Goal: Information Seeking & Learning: Find specific fact

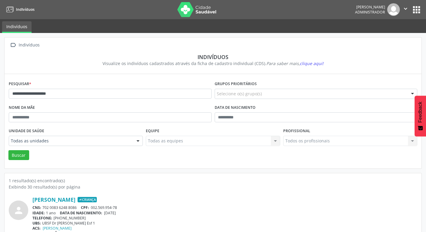
scroll to position [13, 0]
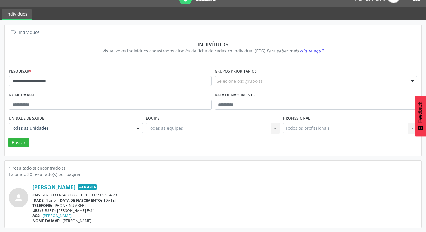
drag, startPoint x: 114, startPoint y: 220, endPoint x: 31, endPoint y: 183, distance: 91.0
click at [31, 183] on div "person [PERSON_NAME] Criança CNS: 702 0083 6248 8086 CPF: 002.569.954-78 IDADE:…" at bounding box center [213, 201] width 408 height 46
click at [171, 166] on div "1 resultado(s) encontrado(s)" at bounding box center [213, 168] width 408 height 6
drag, startPoint x: 119, startPoint y: 224, endPoint x: 28, endPoint y: 180, distance: 100.5
click at [28, 180] on div "person [PERSON_NAME] Criança CNS: 702 0083 6248 8086 CPF: 002.569.954-78 IDADE:…" at bounding box center [213, 201] width 408 height 46
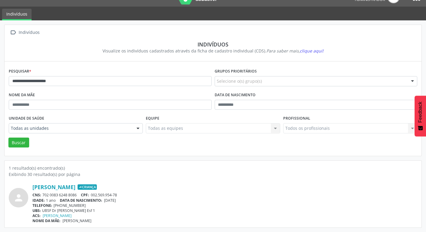
drag, startPoint x: 28, startPoint y: 180, endPoint x: 13, endPoint y: 170, distance: 18.4
click at [13, 170] on div "1 resultado(s) encontrado(s)" at bounding box center [213, 168] width 408 height 6
drag, startPoint x: 7, startPoint y: 169, endPoint x: 118, endPoint y: 226, distance: 125.7
click at [118, 226] on div "1 resultado(s) encontrado(s) Exibindo 30 resultado(s) por página person [PERSON…" at bounding box center [213, 194] width 417 height 67
drag, startPoint x: 118, startPoint y: 226, endPoint x: 118, endPoint y: 220, distance: 6.9
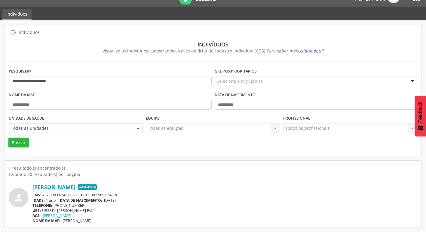
click at [118, 220] on div "NOME DA MÃE: [PERSON_NAME]" at bounding box center [224, 221] width 384 height 5
drag, startPoint x: 118, startPoint y: 222, endPoint x: 10, endPoint y: 166, distance: 122.2
click at [10, 166] on div "1 resultado(s) encontrado(s) Exibindo 30 resultado(s) por página person [PERSON…" at bounding box center [213, 194] width 408 height 59
click at [10, 166] on div "1 resultado(s) encontrado(s)" at bounding box center [213, 168] width 408 height 6
drag, startPoint x: 9, startPoint y: 168, endPoint x: 119, endPoint y: 224, distance: 122.6
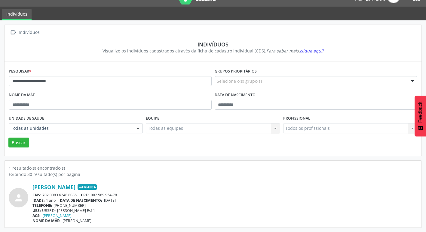
click at [119, 224] on div "1 resultado(s) encontrado(s) Exibindo 30 resultado(s) por página person [PERSON…" at bounding box center [213, 194] width 417 height 67
drag, startPoint x: 119, startPoint y: 224, endPoint x: 200, endPoint y: 180, distance: 92.9
click at [200, 180] on div "person [PERSON_NAME] Criança CNS: 702 0083 6248 8086 CPF: 002.569.954-78 IDADE:…" at bounding box center [213, 201] width 408 height 46
click at [92, 173] on div "Exibindo 30 resultado(s) por página" at bounding box center [213, 174] width 408 height 6
drag, startPoint x: 8, startPoint y: 168, endPoint x: 116, endPoint y: 226, distance: 122.4
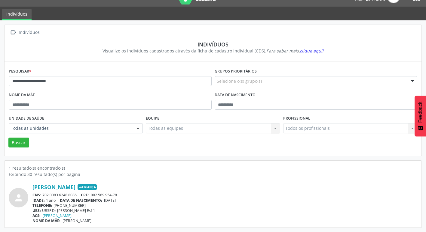
click at [116, 226] on div "1 resultado(s) encontrado(s) Exibindo 30 resultado(s) por página person [PERSON…" at bounding box center [213, 194] width 417 height 67
drag, startPoint x: 116, startPoint y: 226, endPoint x: 112, endPoint y: 213, distance: 13.3
click at [112, 213] on div "UBS: UBSF Dr [PERSON_NAME] Esf 1" at bounding box center [224, 210] width 384 height 5
drag, startPoint x: 114, startPoint y: 223, endPoint x: 8, endPoint y: 165, distance: 120.8
click at [8, 165] on div "1 resultado(s) encontrado(s) Exibindo 30 resultado(s) por página person [PERSON…" at bounding box center [213, 194] width 417 height 67
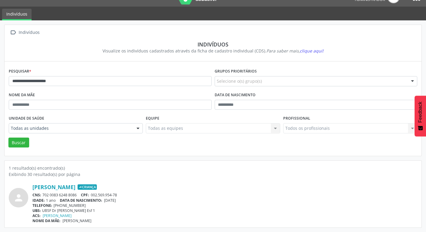
drag, startPoint x: 8, startPoint y: 165, endPoint x: 27, endPoint y: 170, distance: 19.8
click at [27, 170] on div "1 resultado(s) encontrado(s)" at bounding box center [213, 168] width 408 height 6
drag, startPoint x: 10, startPoint y: 168, endPoint x: 116, endPoint y: 223, distance: 120.1
click at [116, 223] on div "1 resultado(s) encontrado(s) Exibindo 30 resultado(s) por página person [PERSON…" at bounding box center [213, 194] width 408 height 59
click at [116, 223] on div "NOME DA MÃE: [PERSON_NAME]" at bounding box center [224, 221] width 384 height 5
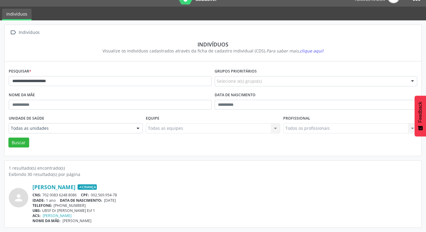
drag, startPoint x: 111, startPoint y: 223, endPoint x: 8, endPoint y: 165, distance: 117.6
click at [8, 165] on div "1 resultado(s) encontrado(s) Exibindo 30 resultado(s) por página person [PERSON…" at bounding box center [213, 194] width 417 height 67
drag, startPoint x: 8, startPoint y: 165, endPoint x: 22, endPoint y: 175, distance: 17.1
click at [22, 175] on div "Exibindo 30 resultado(s) por página" at bounding box center [213, 174] width 408 height 6
drag, startPoint x: 8, startPoint y: 168, endPoint x: 121, endPoint y: 222, distance: 125.1
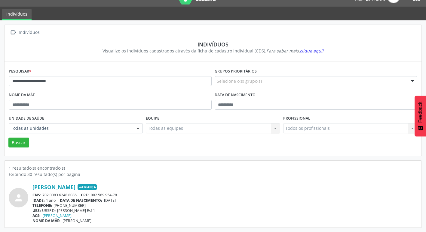
click at [121, 222] on div "1 resultado(s) encontrado(s) Exibindo 30 resultado(s) por página person [PERSON…" at bounding box center [213, 194] width 417 height 67
click at [123, 220] on div "NOME DA MÃE: [PERSON_NAME]" at bounding box center [224, 221] width 384 height 5
